Goal: Information Seeking & Learning: Find specific fact

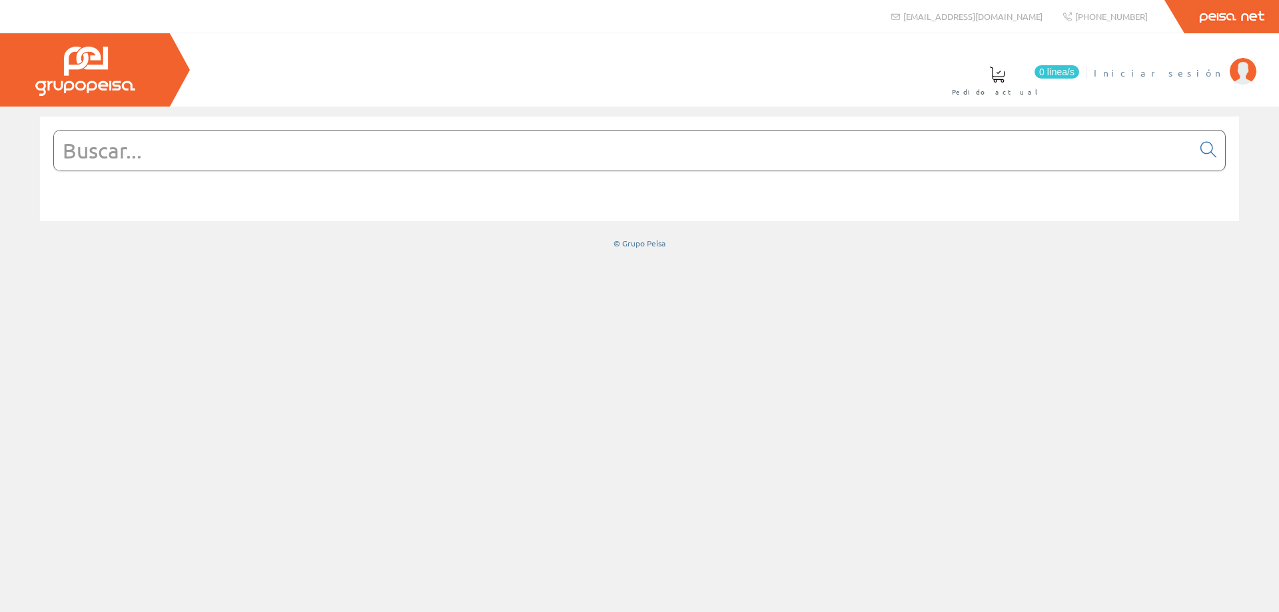
click at [1182, 72] on span "Iniciar sesión" at bounding box center [1158, 72] width 129 height 13
click at [375, 147] on input "text" at bounding box center [623, 151] width 1138 height 40
paste input "46435300"
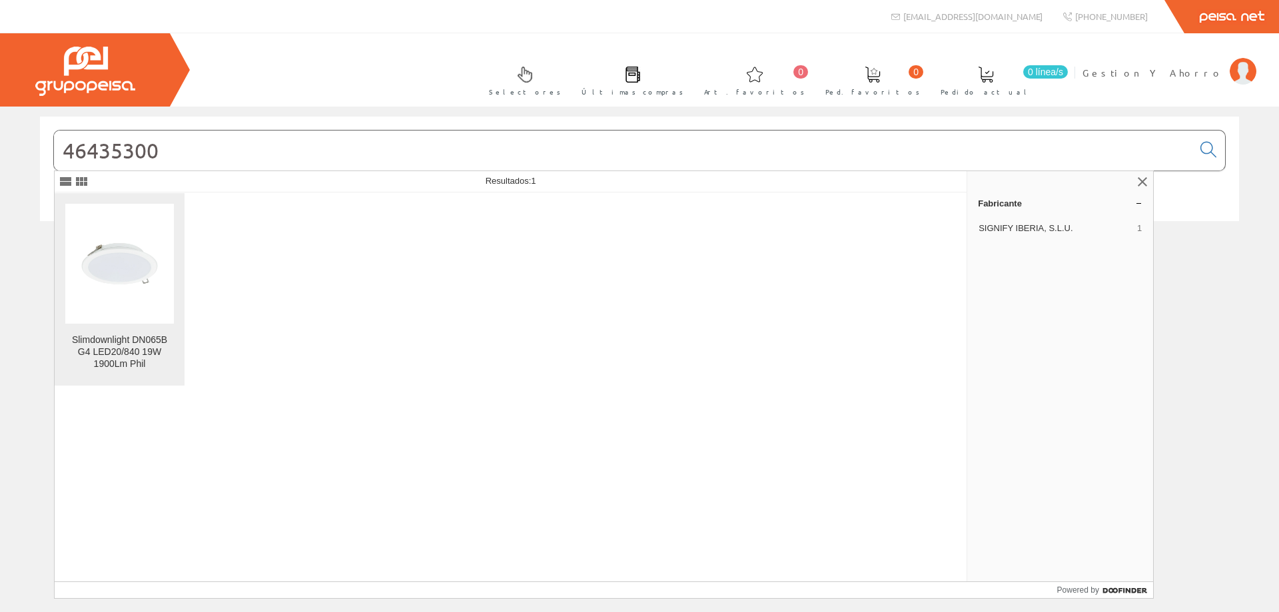
type input "46435300"
click at [115, 268] on img at bounding box center [119, 263] width 109 height 109
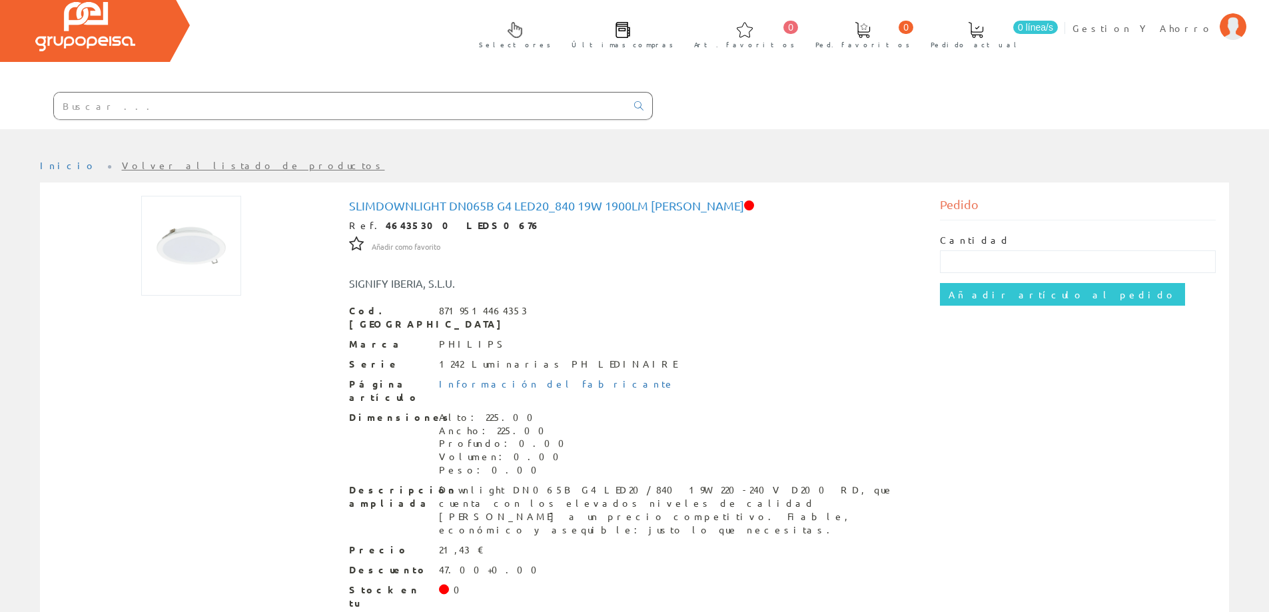
scroll to position [67, 0]
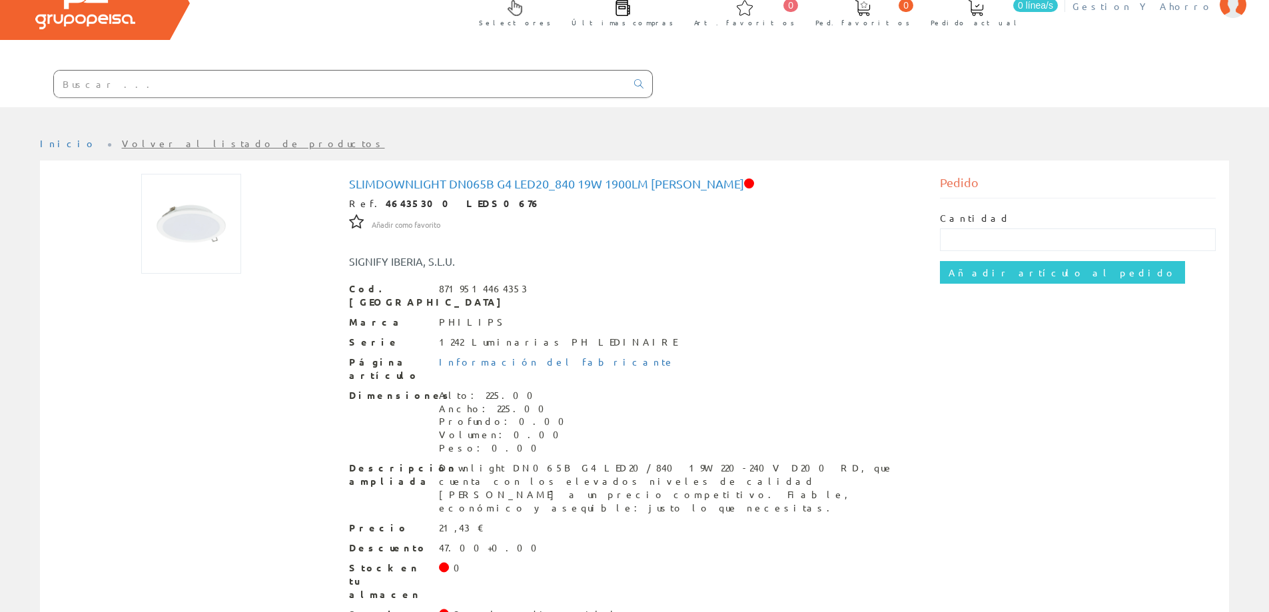
click at [1175, 7] on span "Gestion Y Ahorro" at bounding box center [1142, 5] width 141 height 13
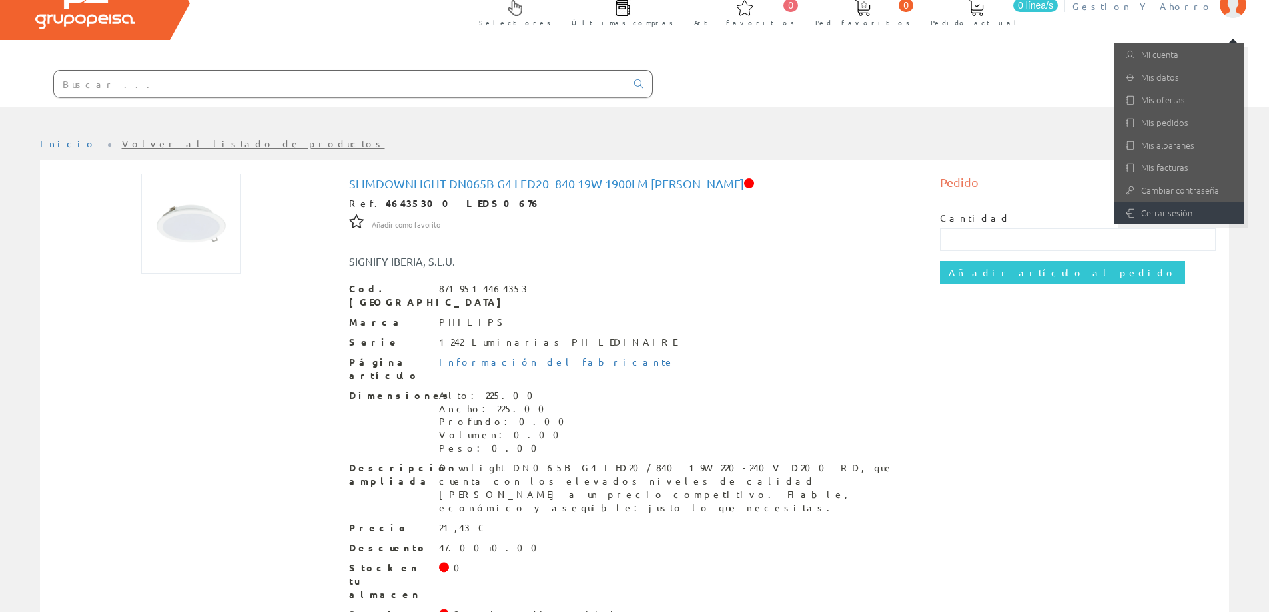
click at [1157, 212] on link "Cerrar sesión" at bounding box center [1179, 213] width 130 height 23
